Goal: Information Seeking & Learning: Find specific fact

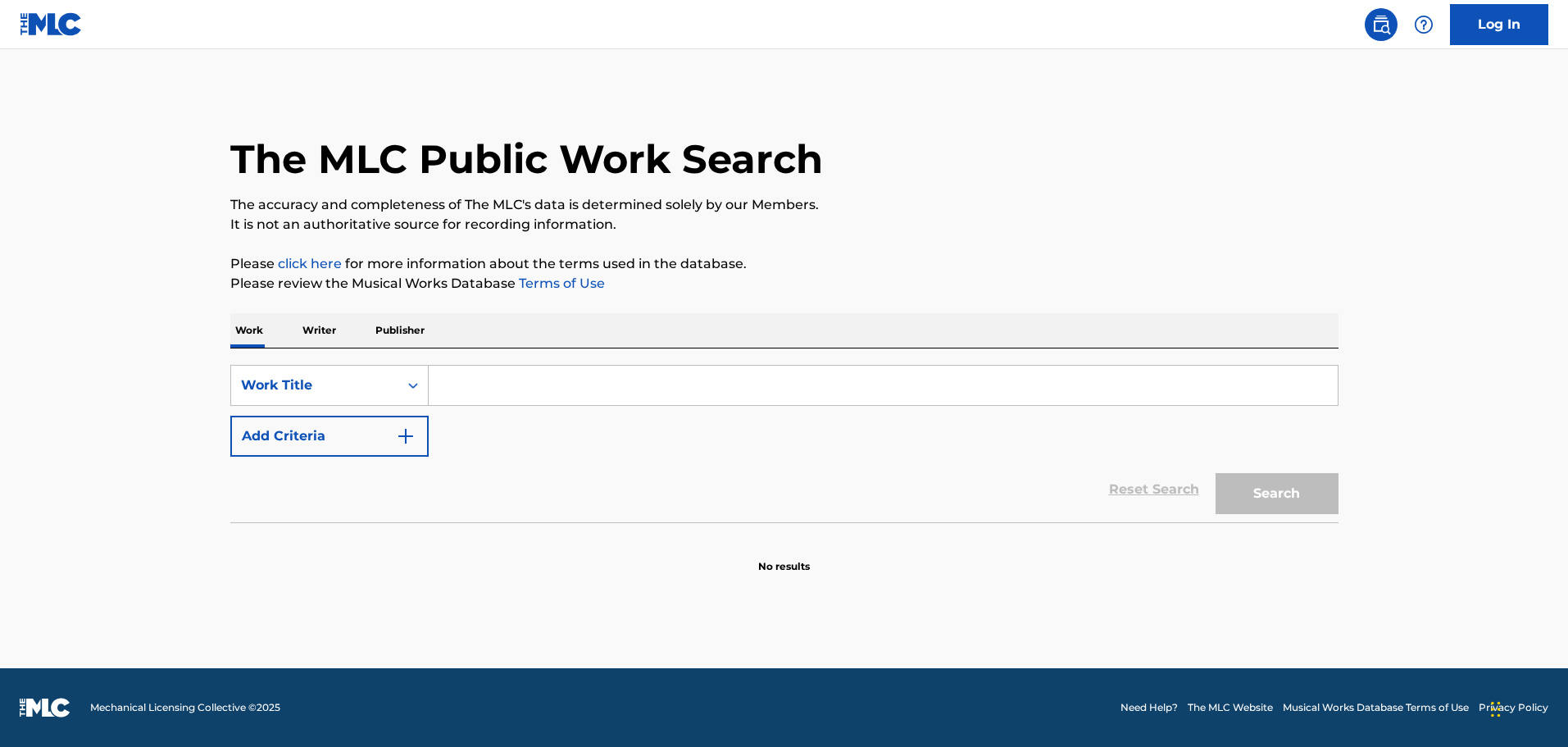
click at [399, 438] on img "Search Form" at bounding box center [405, 436] width 19 height 19
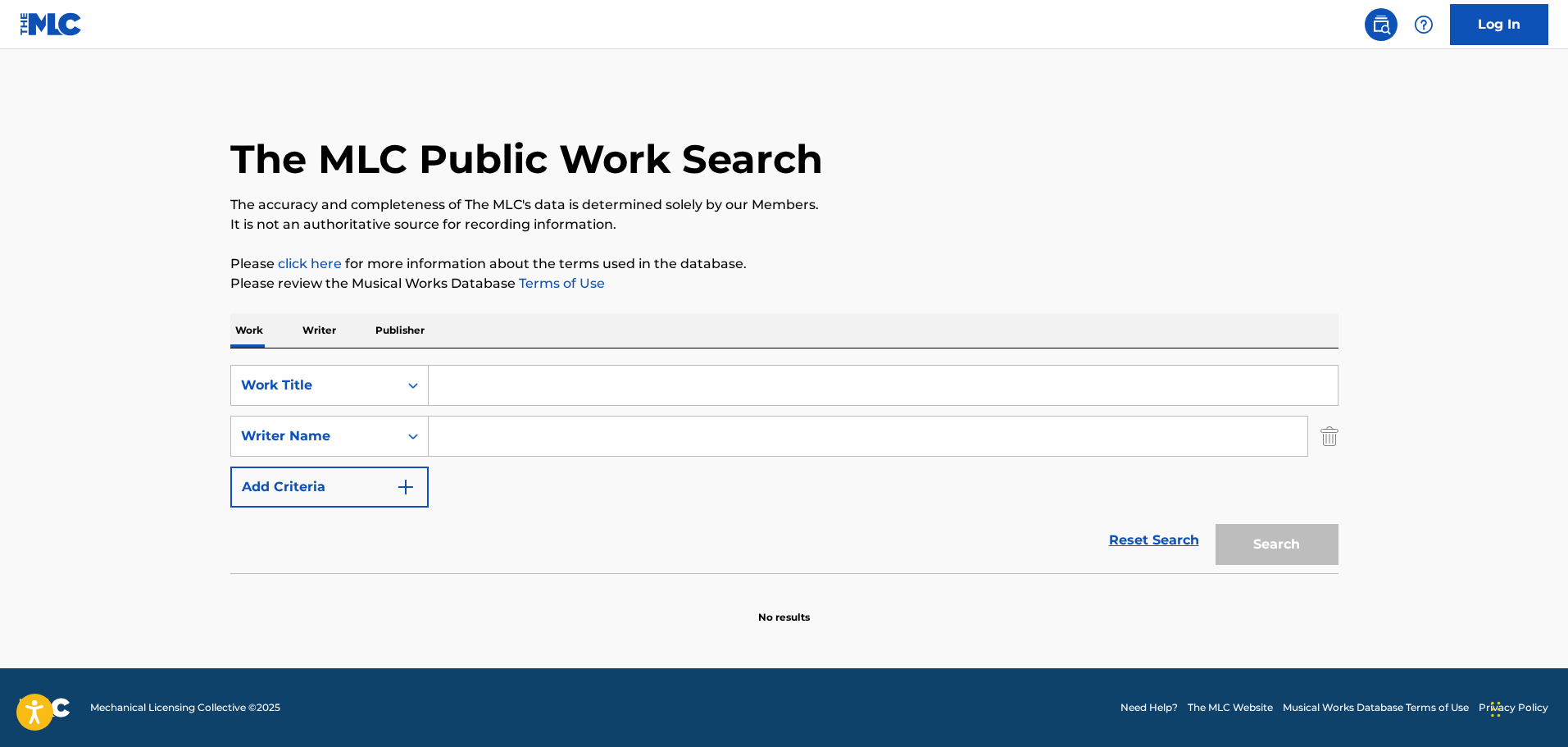
click at [467, 432] on input "Search Form" at bounding box center [868, 436] width 879 height 40
click at [480, 386] on input "Search Form" at bounding box center [883, 385] width 909 height 40
paste input "xY5vB9Z0M2g Q94dFVo87Co uW3vklH3oYM fwNJla8WvoY V7HYNMfWpHg Lt5M8CXLkzQ sSxvTey…"
type input "xY5vB9Z0M2g Q94dFVo87Co uW3vklH3oYM fwNJla8WvoY V7HYNMfWpHg Lt5M8CXLkzQ sSxvTey…"
click at [484, 388] on input "Search Form" at bounding box center [883, 385] width 909 height 40
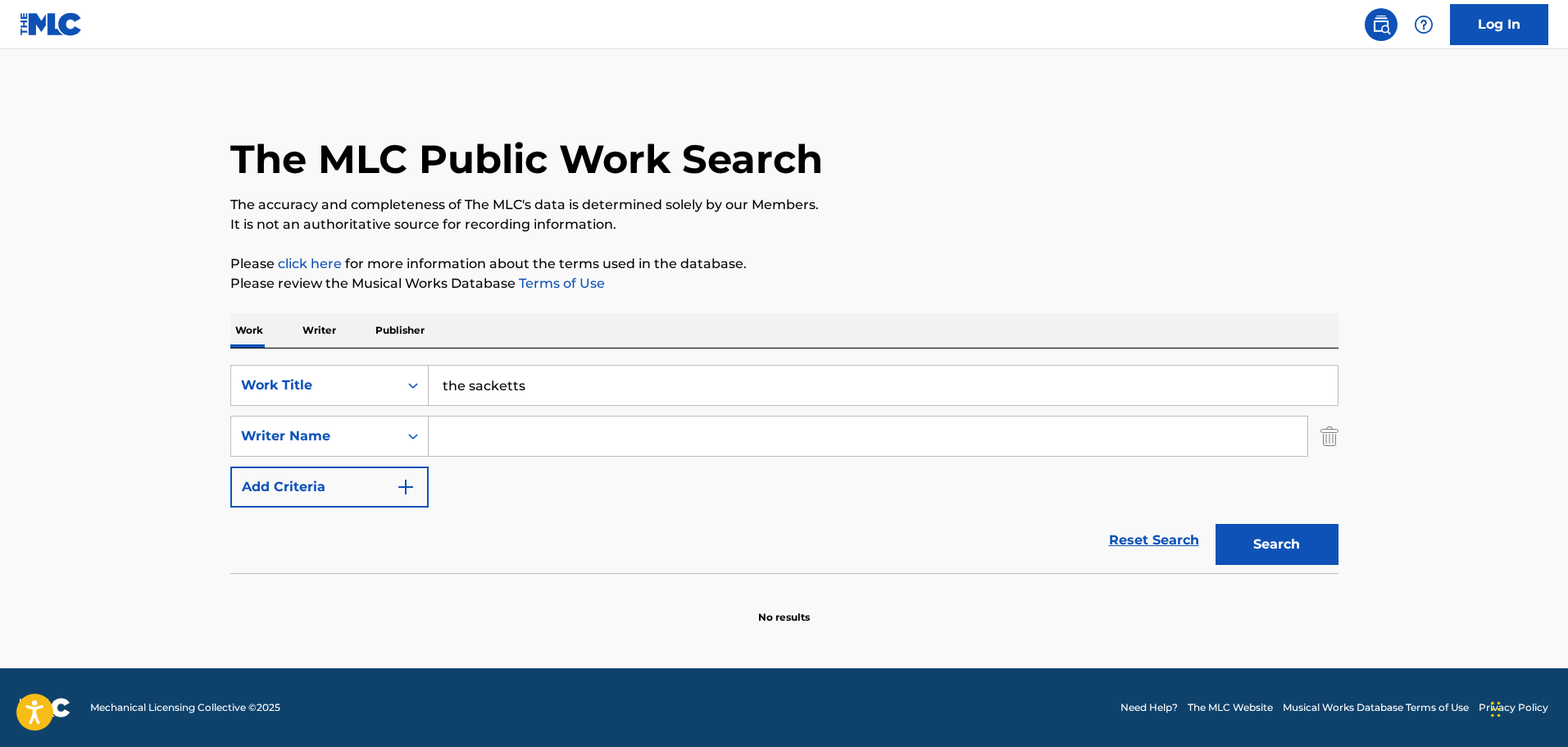
type input "the sacketts"
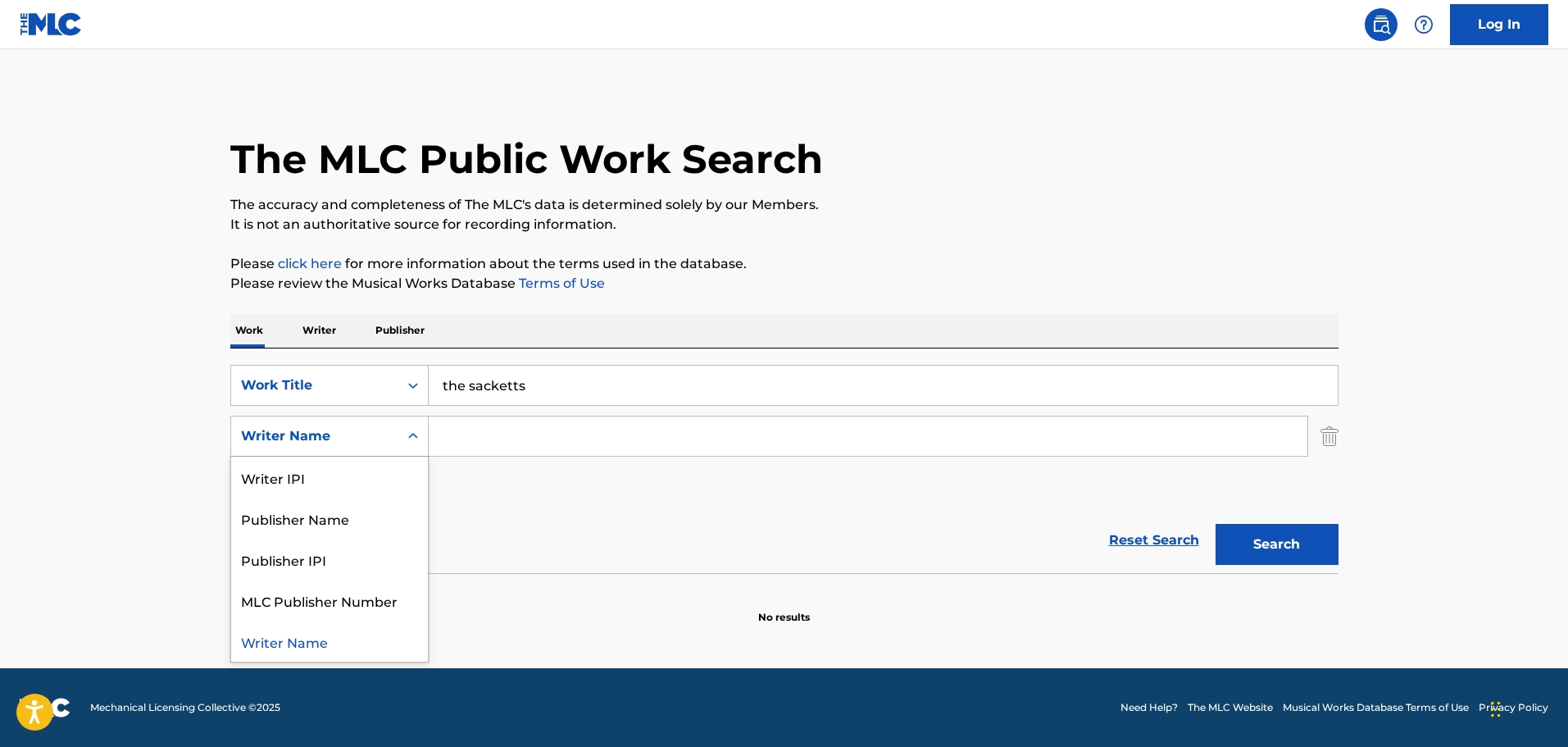
click at [362, 442] on div "Writer Name" at bounding box center [314, 436] width 147 height 19
click at [525, 441] on input "Search Form" at bounding box center [868, 436] width 879 height 40
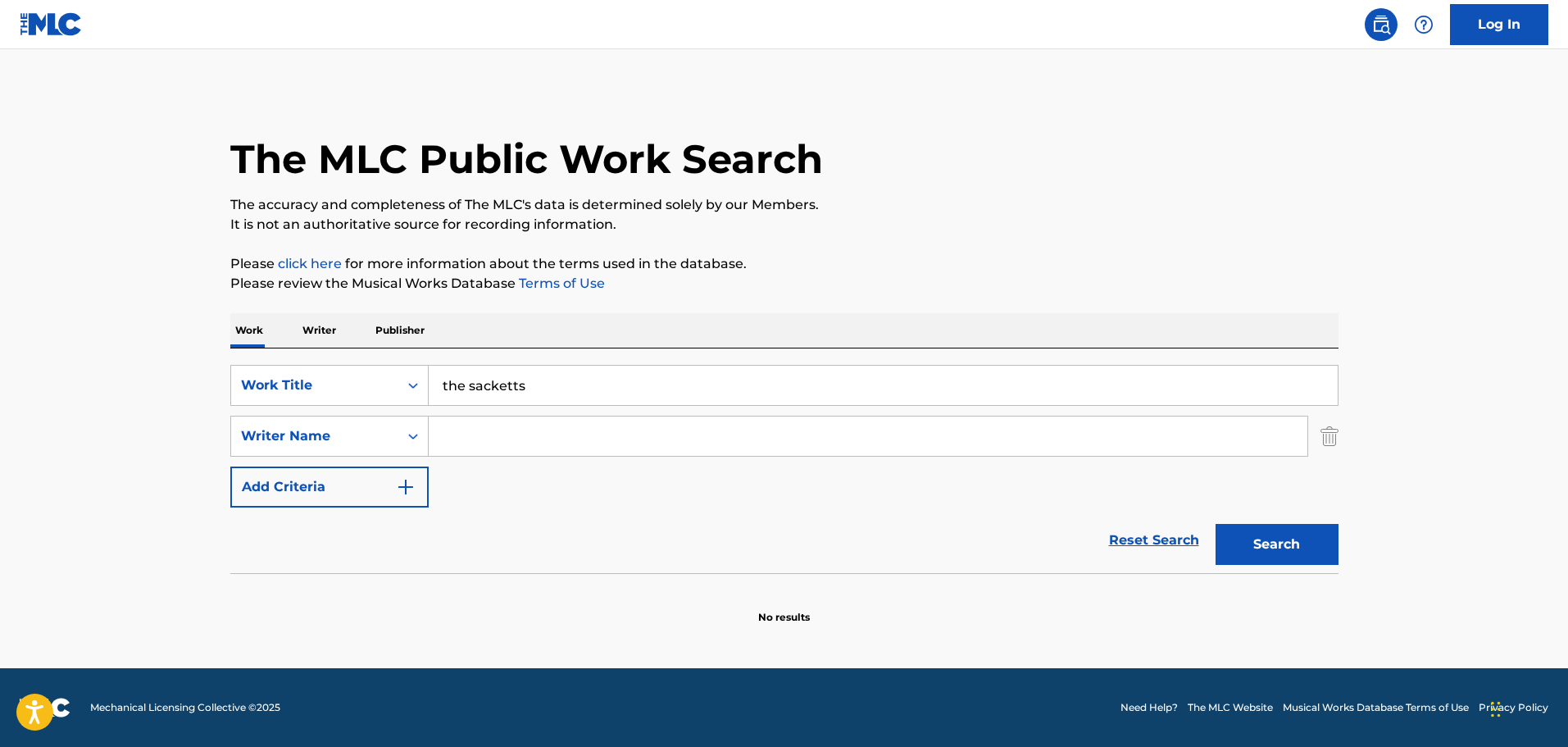
paste input "[PERSON_NAME]"
type input "[PERSON_NAME]"
click at [1294, 521] on div "Search" at bounding box center [1273, 540] width 131 height 66
click at [1286, 547] on button "Search" at bounding box center [1277, 544] width 123 height 41
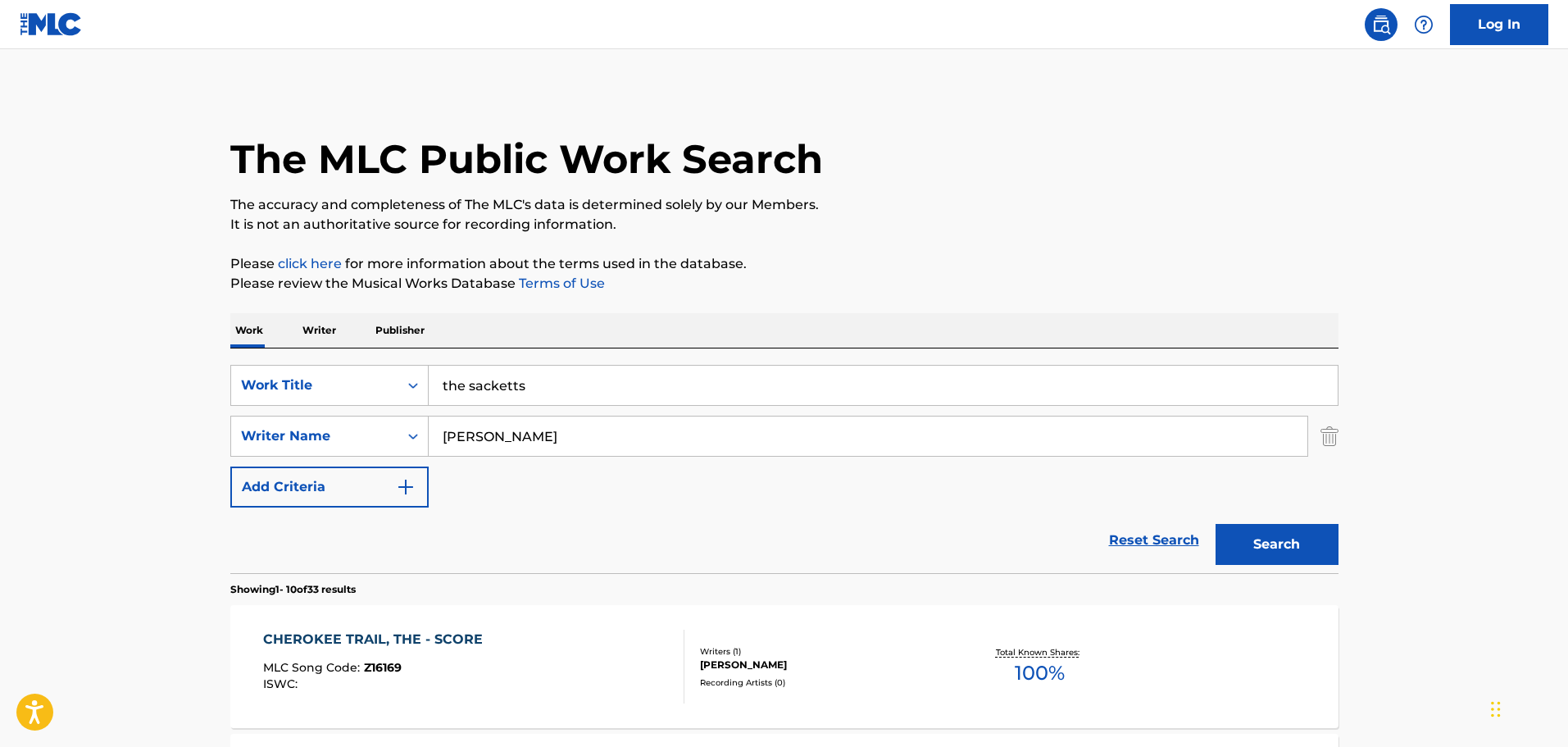
click at [451, 635] on div "CHEROKEE TRAIL, THE - SCORE" at bounding box center [377, 639] width 228 height 19
click at [483, 449] on input "[PERSON_NAME]" at bounding box center [868, 436] width 879 height 40
click at [568, 380] on input "the sacketts" at bounding box center [883, 385] width 909 height 40
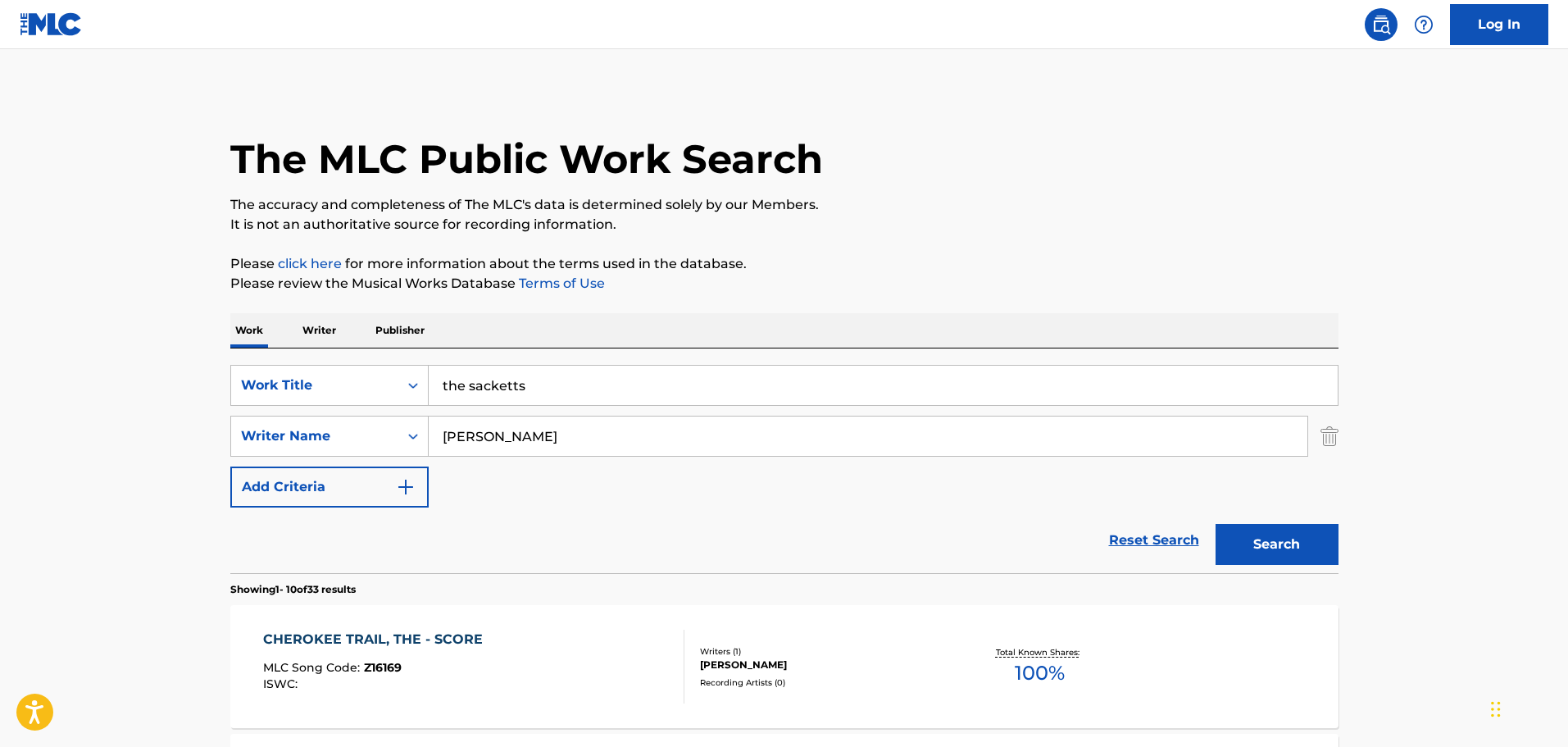
paste input "[PERSON_NAME]"
type input "the sacketts [PERSON_NAME]"
click at [759, 389] on input "the sacketts [PERSON_NAME]" at bounding box center [883, 385] width 909 height 40
click at [736, 384] on input "the sacketts [PERSON_NAME]" at bounding box center [883, 385] width 909 height 40
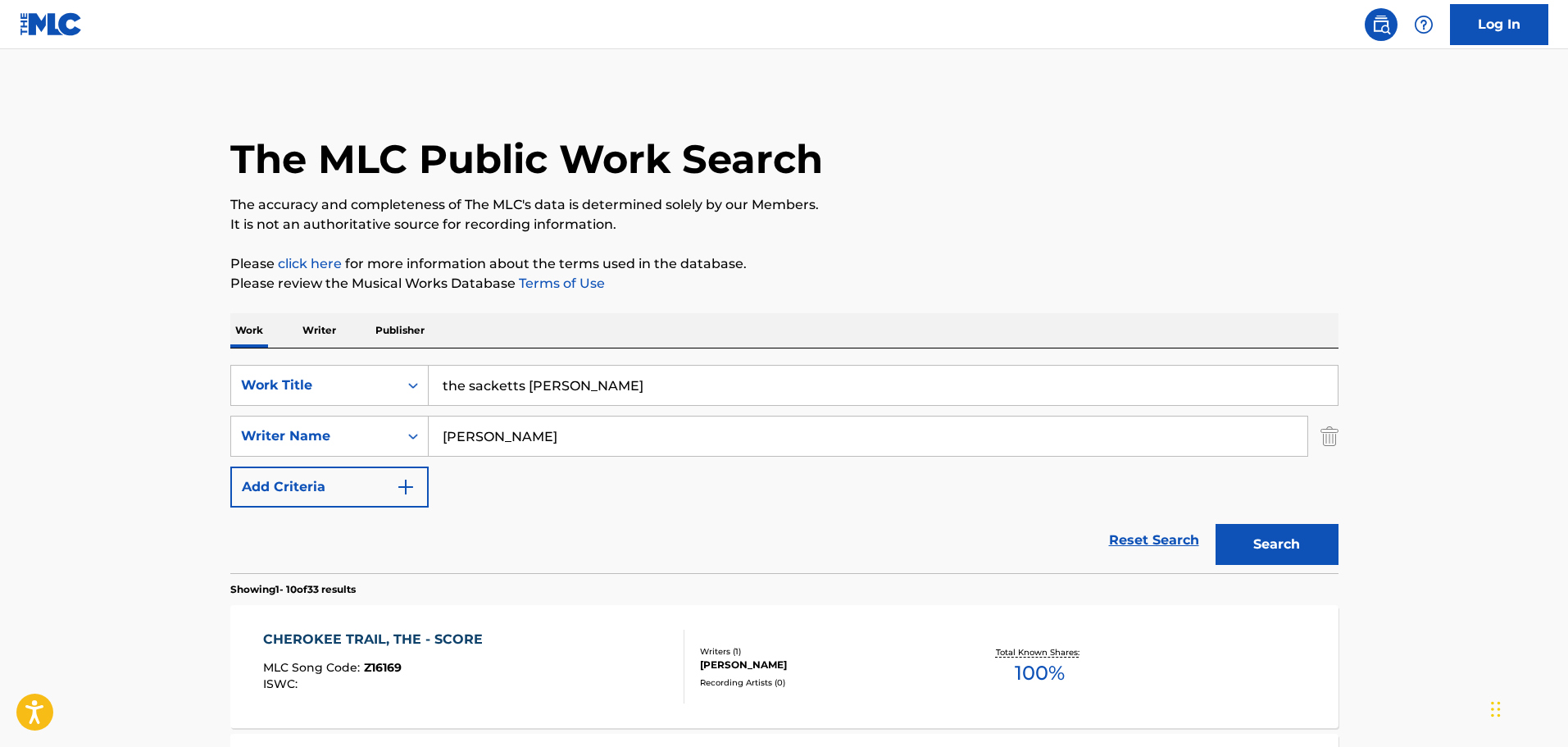
click at [736, 384] on input "the sacketts [PERSON_NAME]" at bounding box center [883, 385] width 909 height 40
